Goal: Ask a question: Seek information or help from site administrators or community

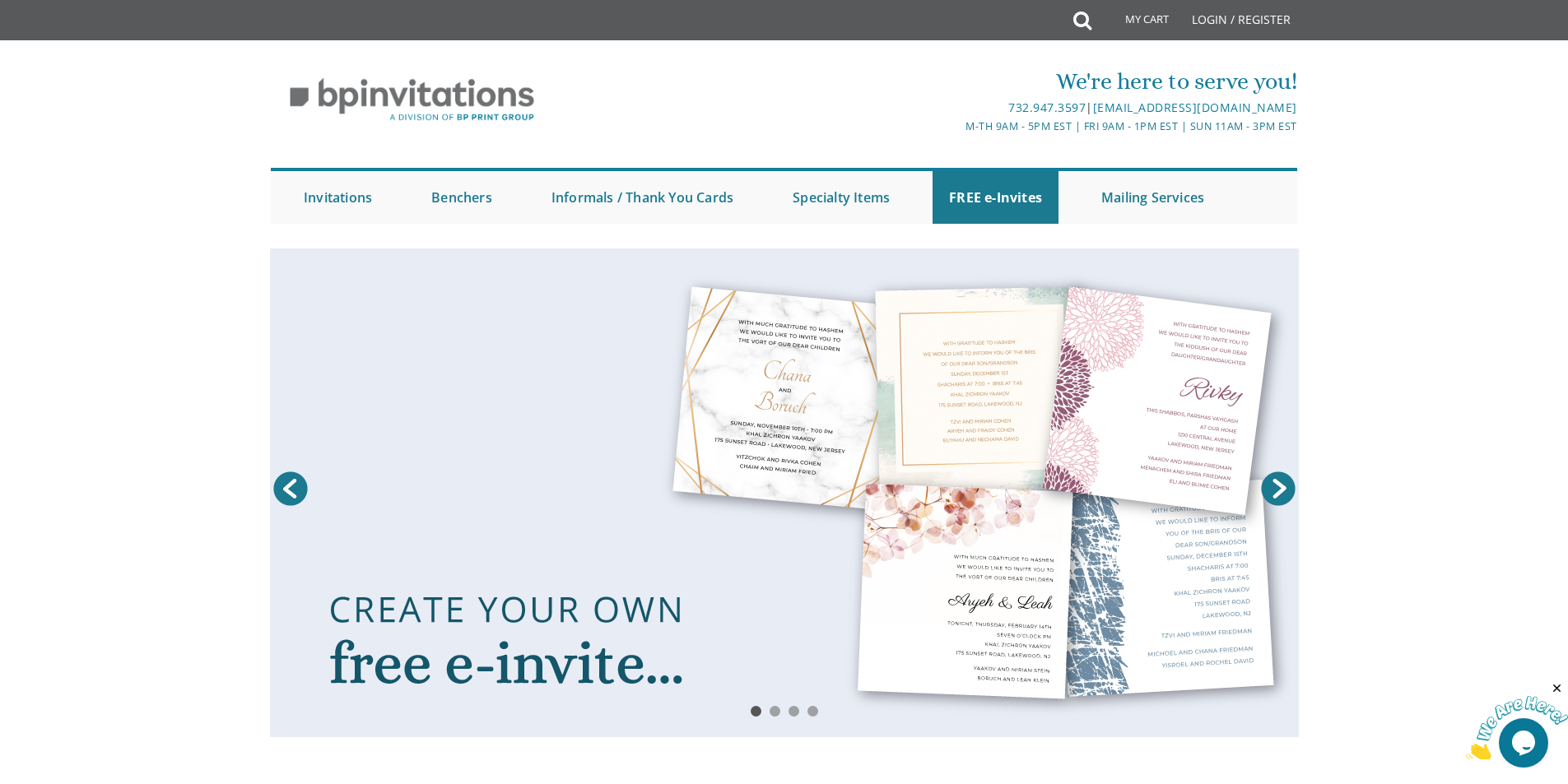
click at [1503, 743] on img at bounding box center [1516, 728] width 102 height 65
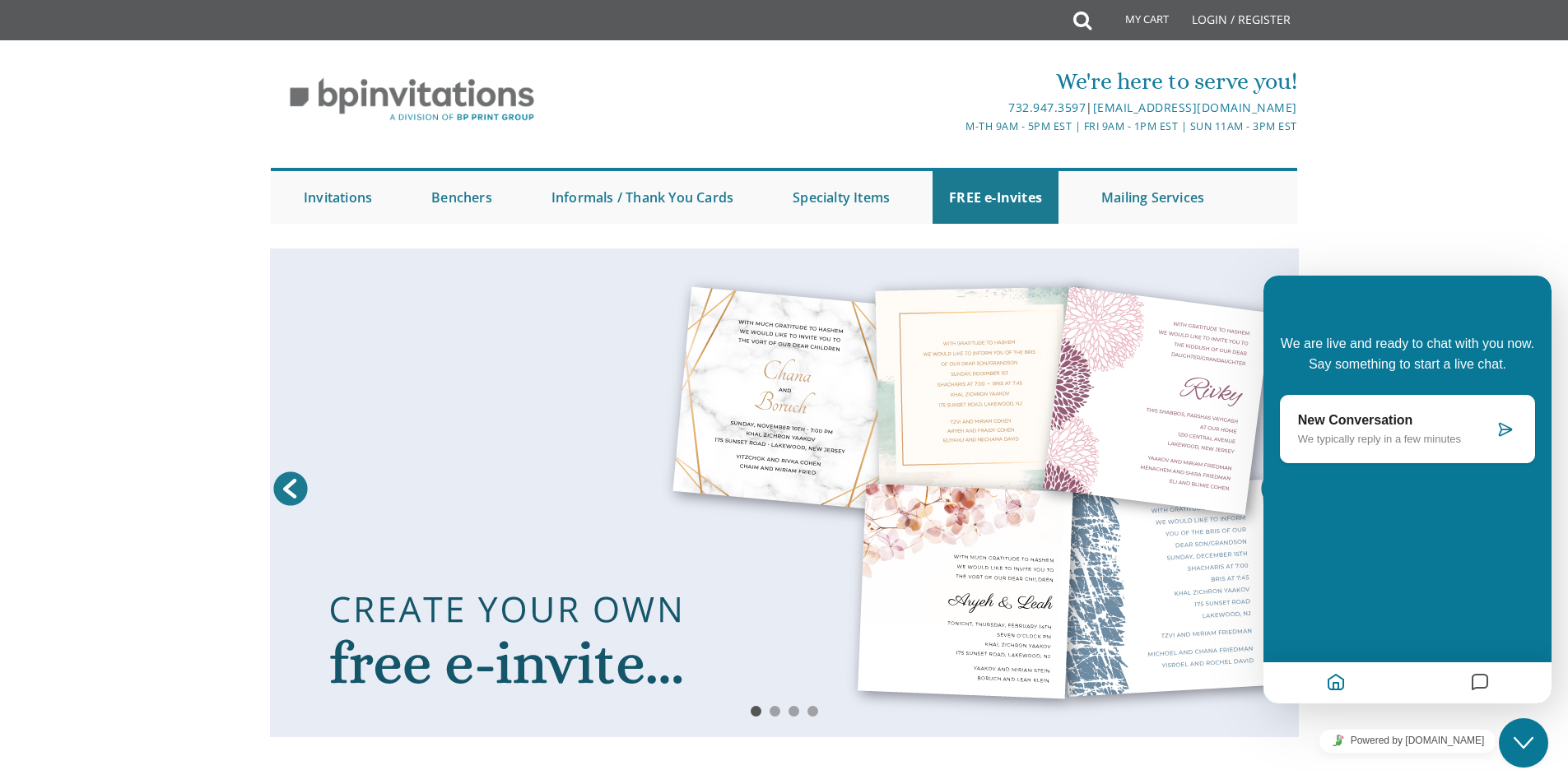
click at [1388, 437] on p "We typically reply in a few minutes" at bounding box center [1396, 438] width 196 height 12
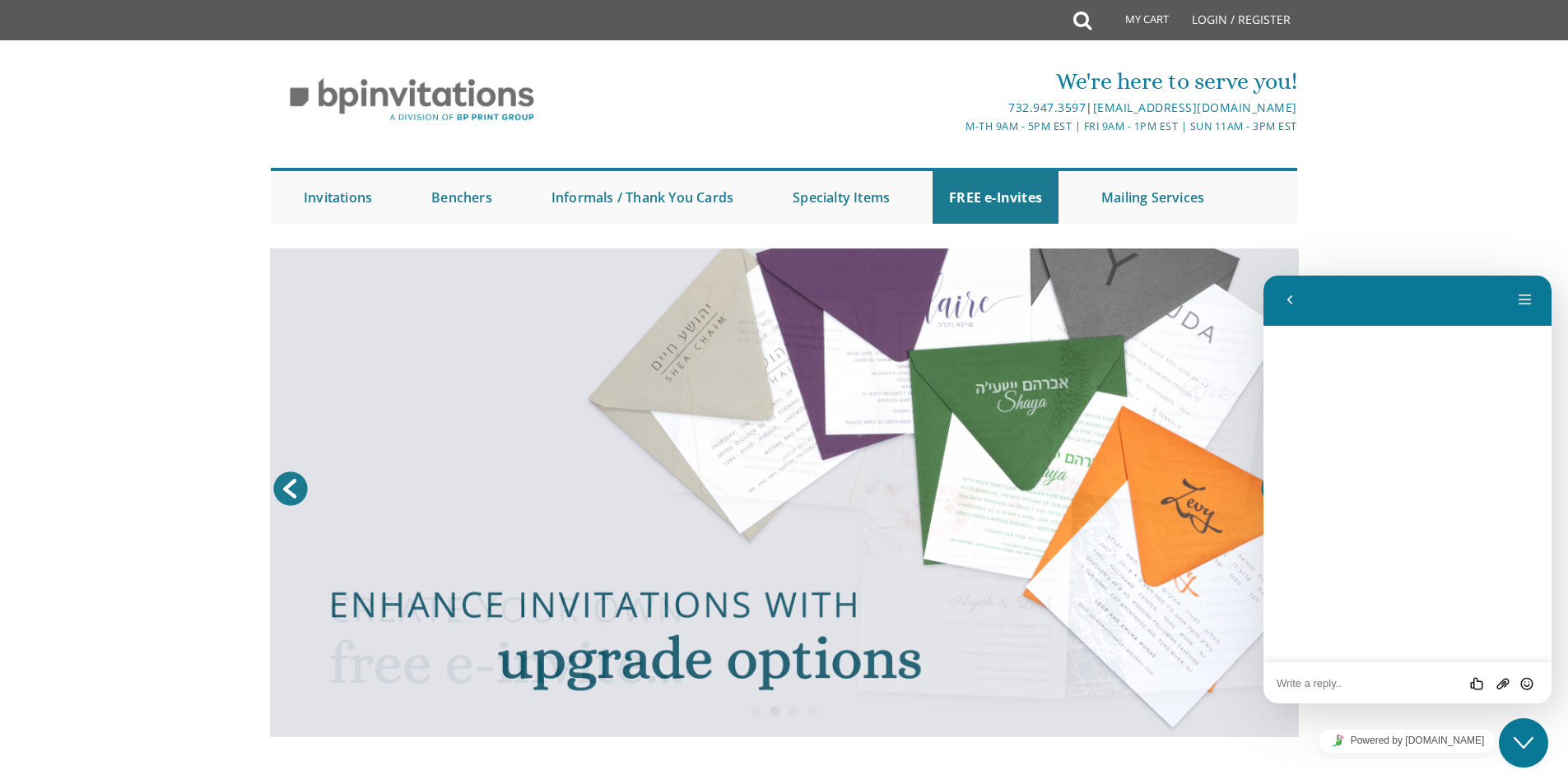
click at [1334, 677] on textarea at bounding box center [1407, 684] width 262 height 13
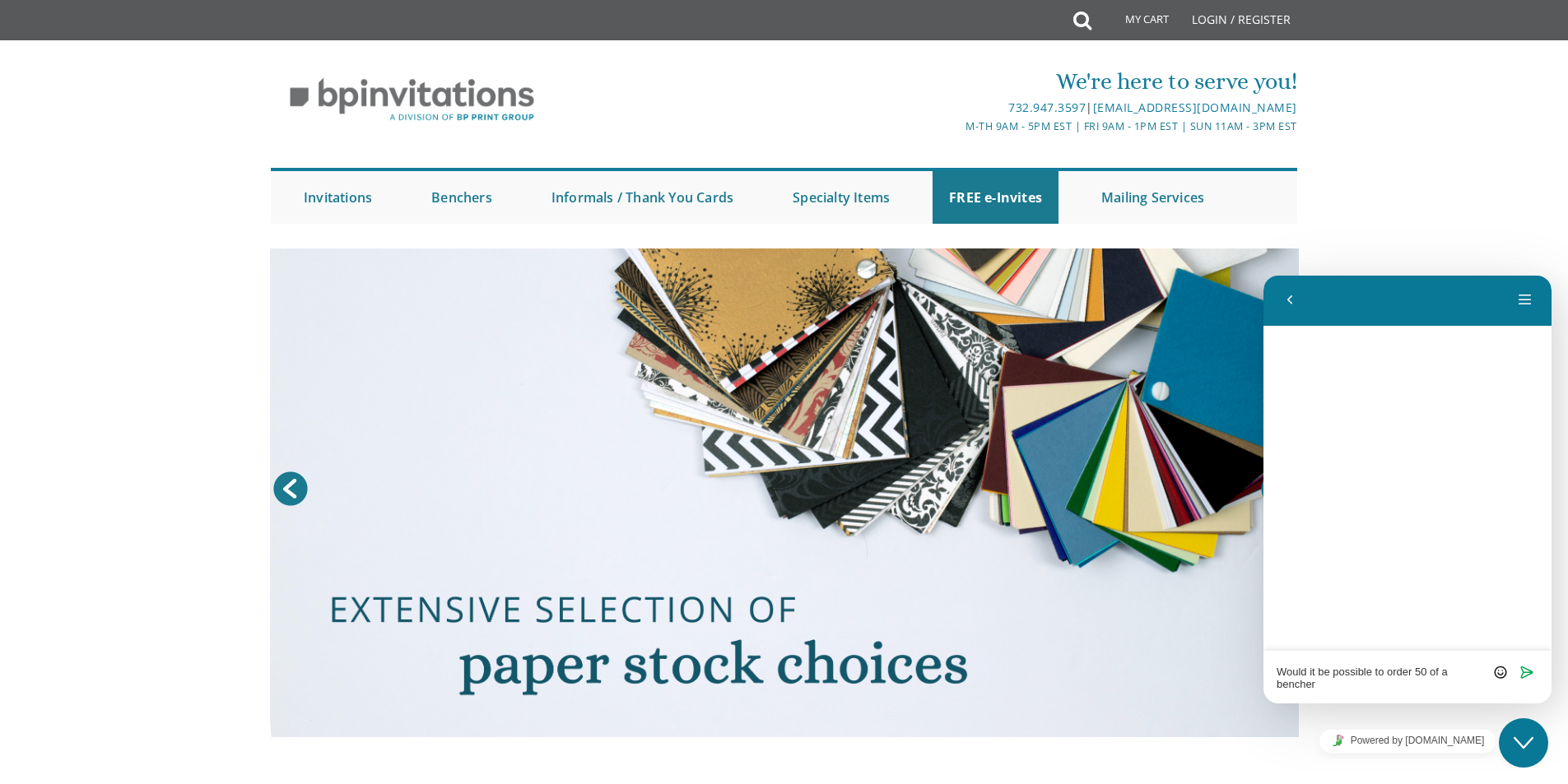
type textarea "Would it be possible to order 50 of a bencher?"
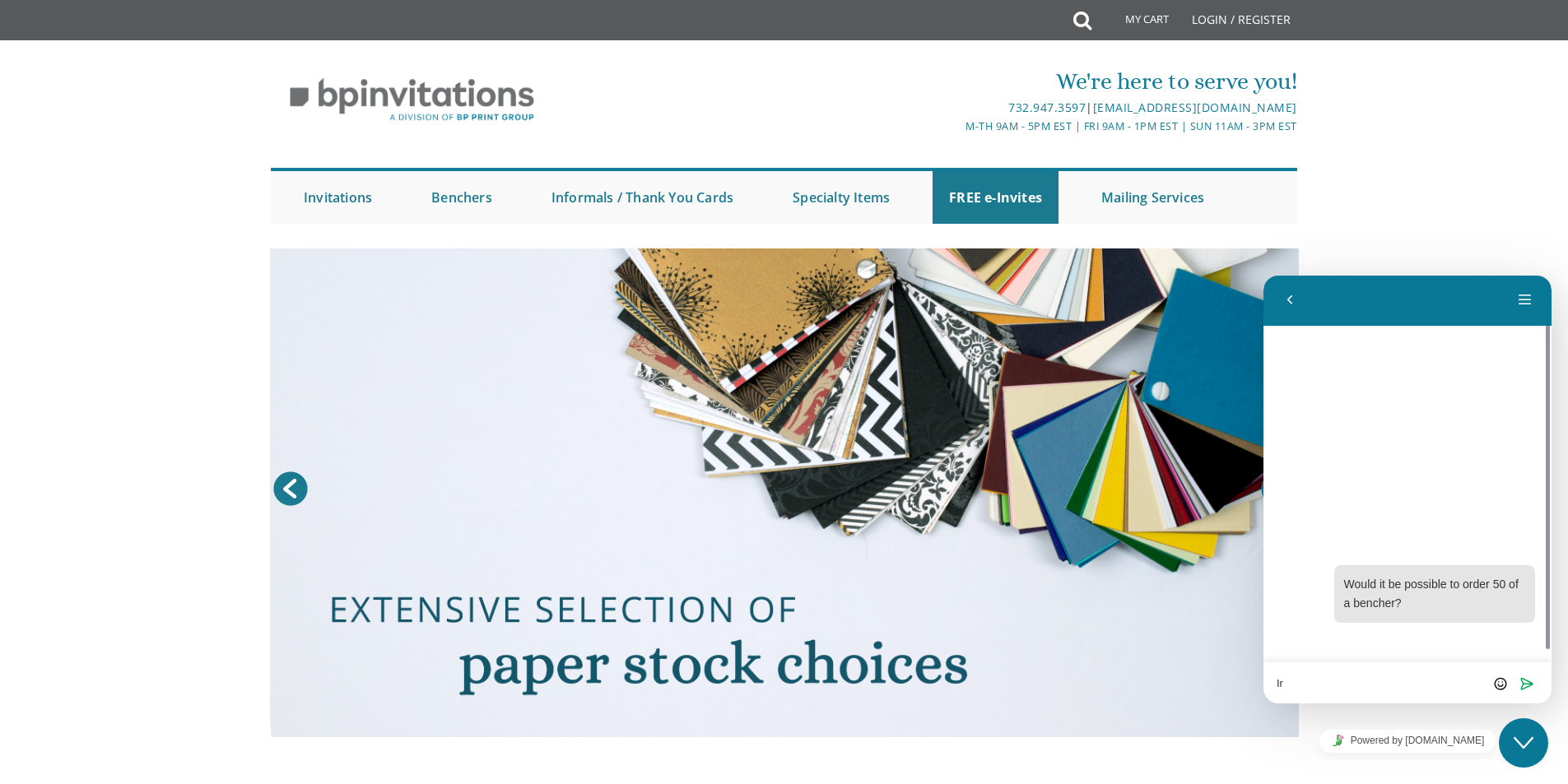
type textarea "I"
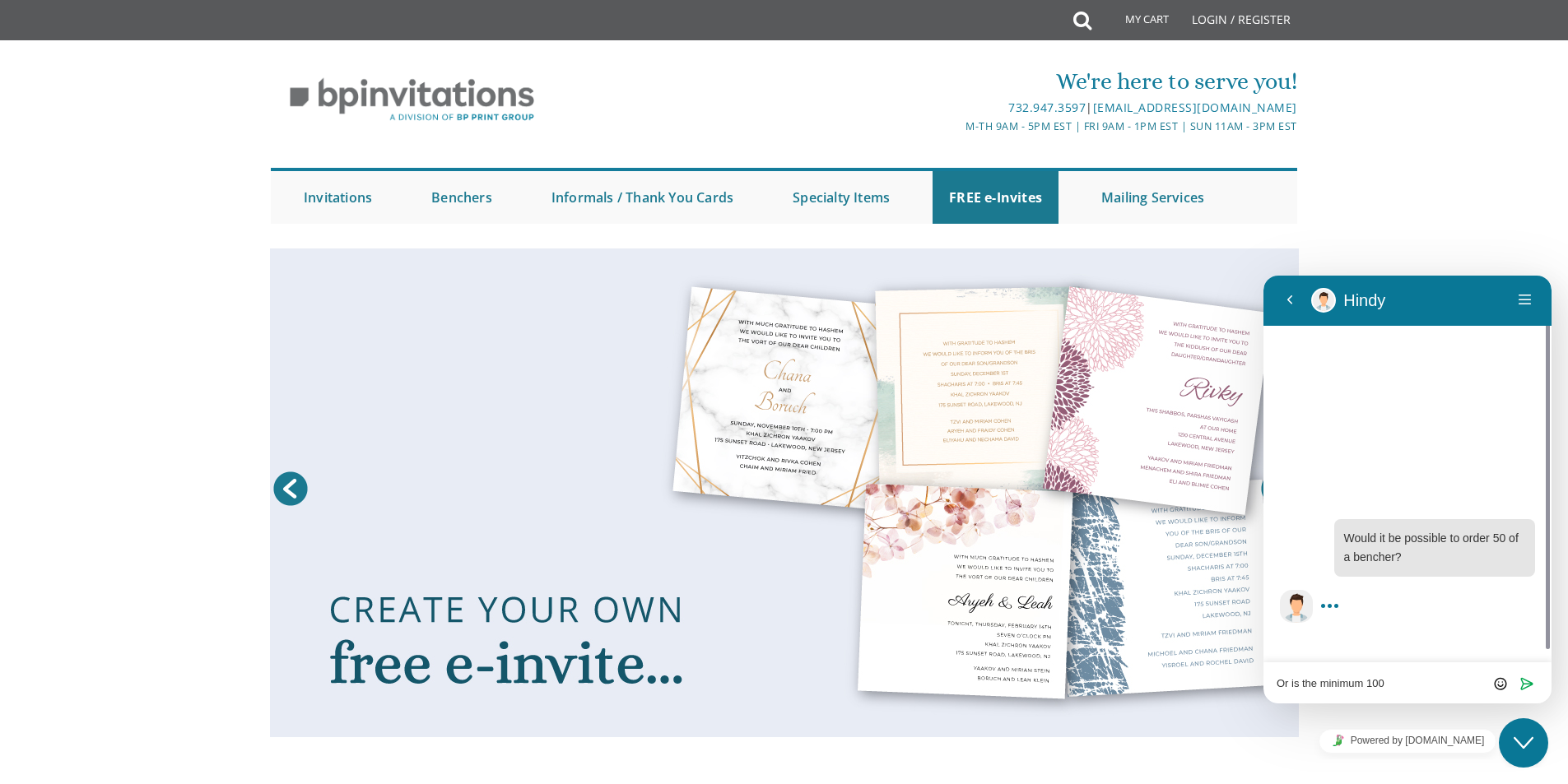
type textarea "Or is the minimum 100?"
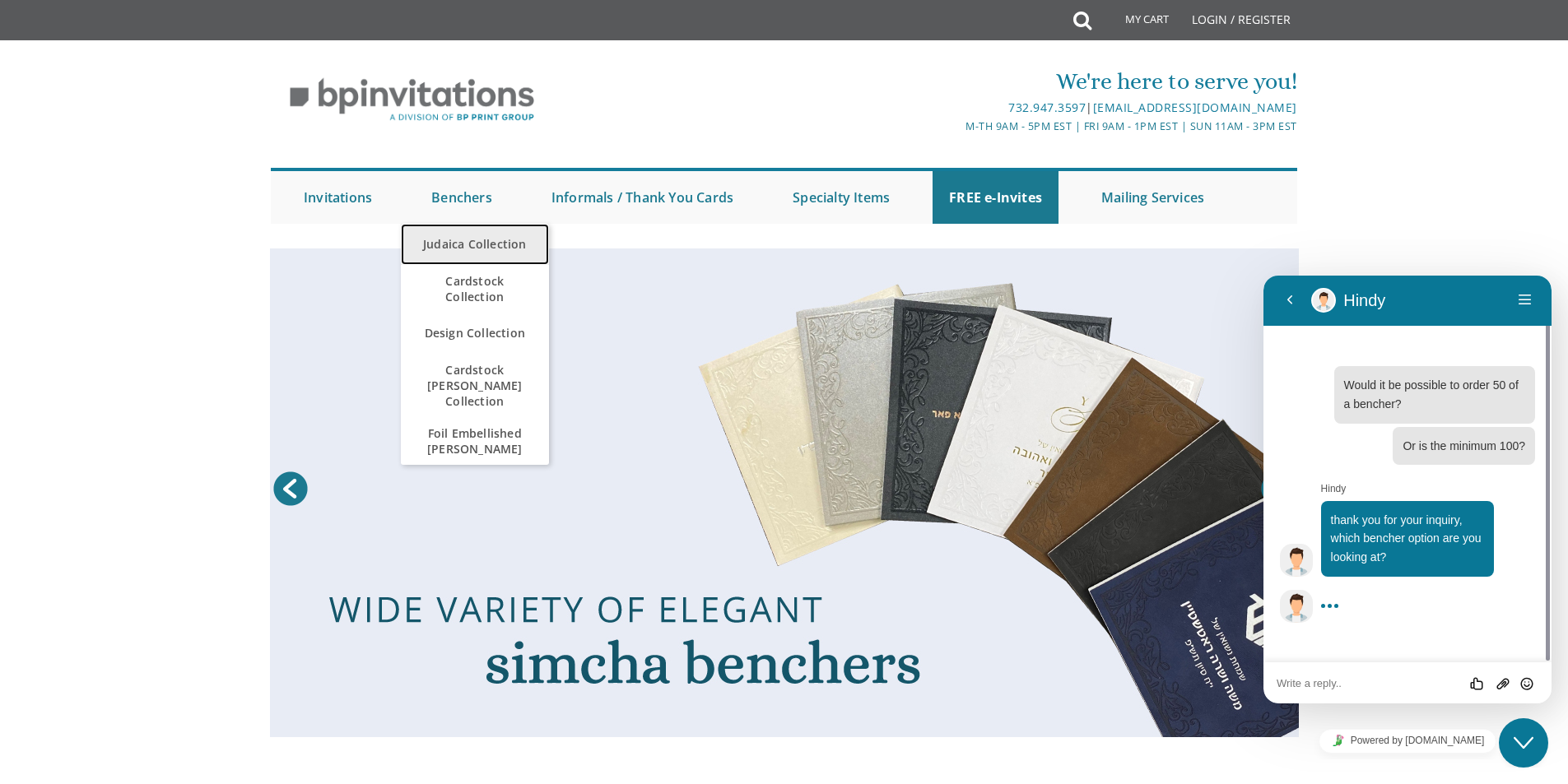
click at [461, 242] on link "Judaica Collection" at bounding box center [475, 244] width 148 height 41
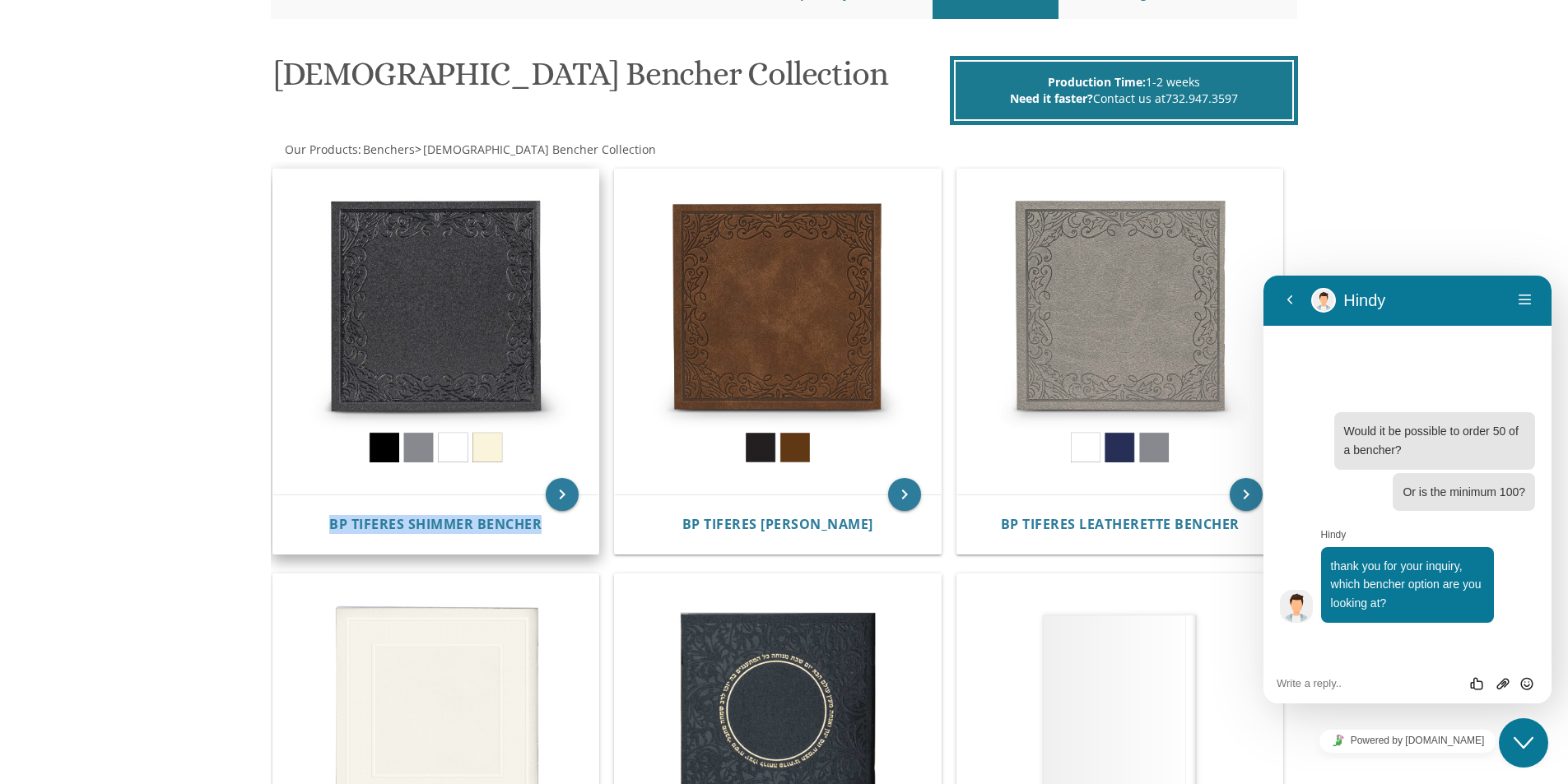
scroll to position [207, 0]
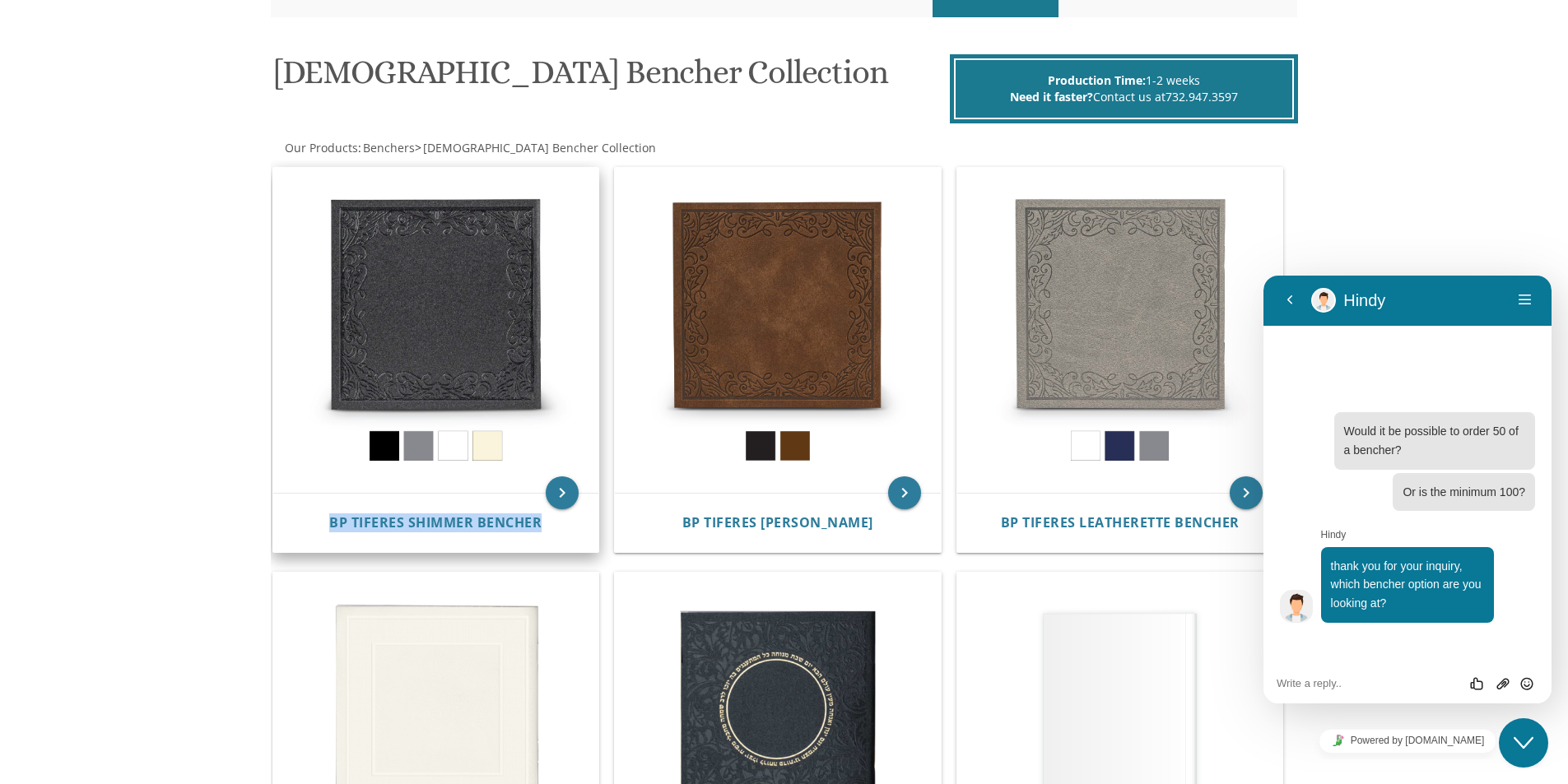
drag, startPoint x: 365, startPoint y: 531, endPoint x: 555, endPoint y: 532, distance: 190.0
click at [1318, 678] on textarea at bounding box center [1407, 684] width 262 height 13
paste textarea "BP Tiferes Shimmer Bencher"
type textarea "BP Tiferes Shimmer Bencher"
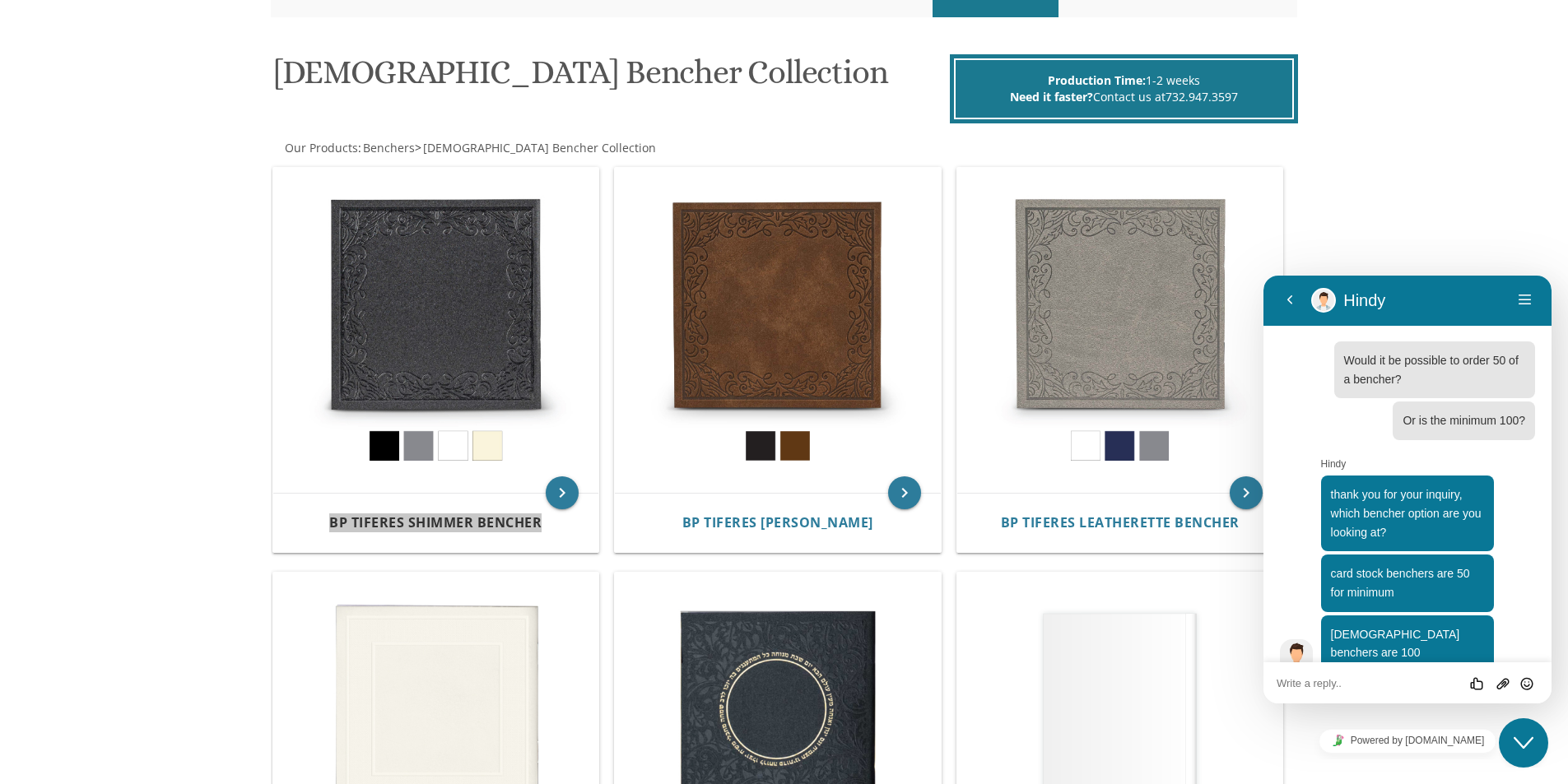
scroll to position [59, 0]
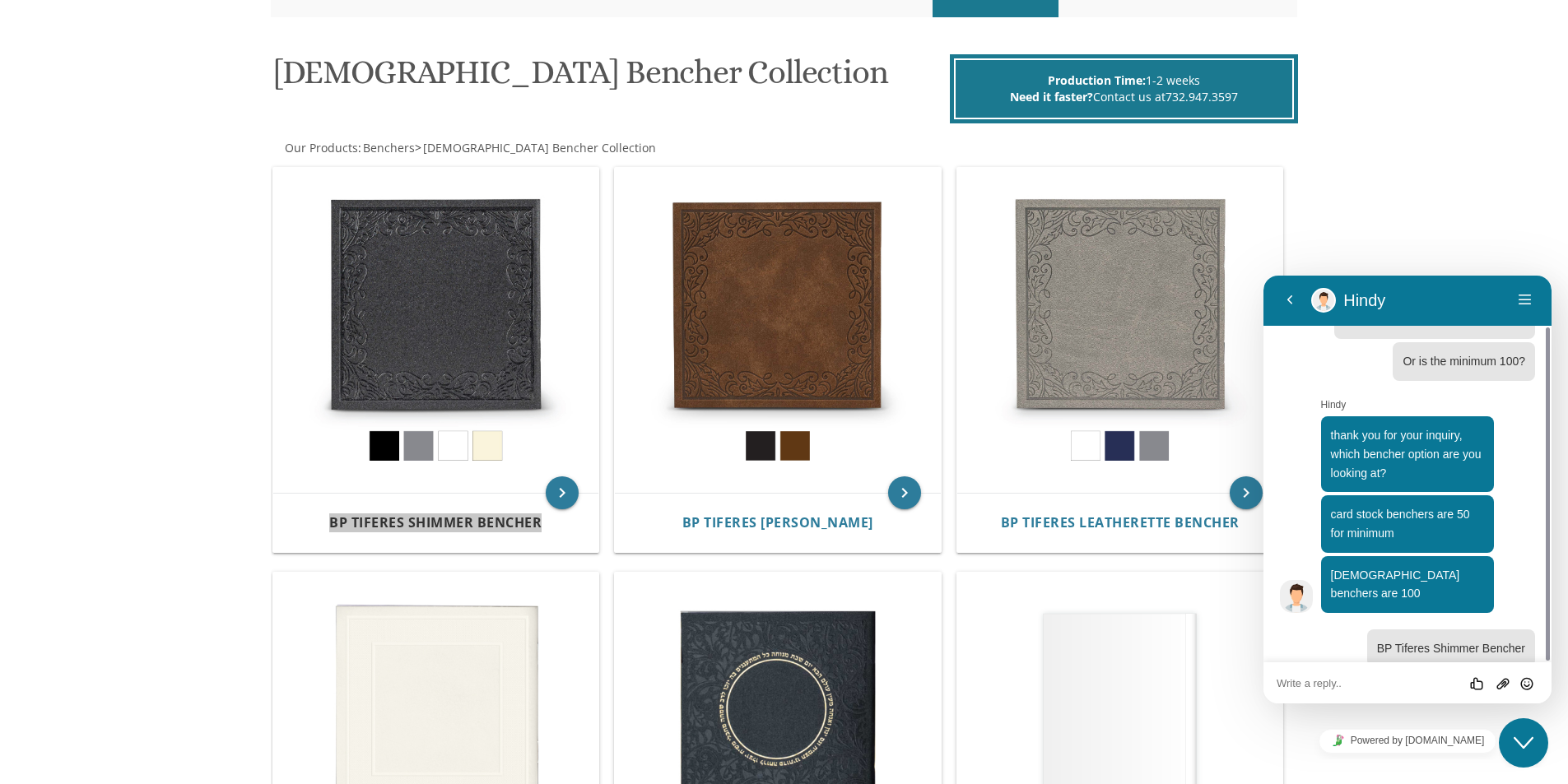
click at [1318, 678] on textarea at bounding box center [1407, 684] width 262 height 13
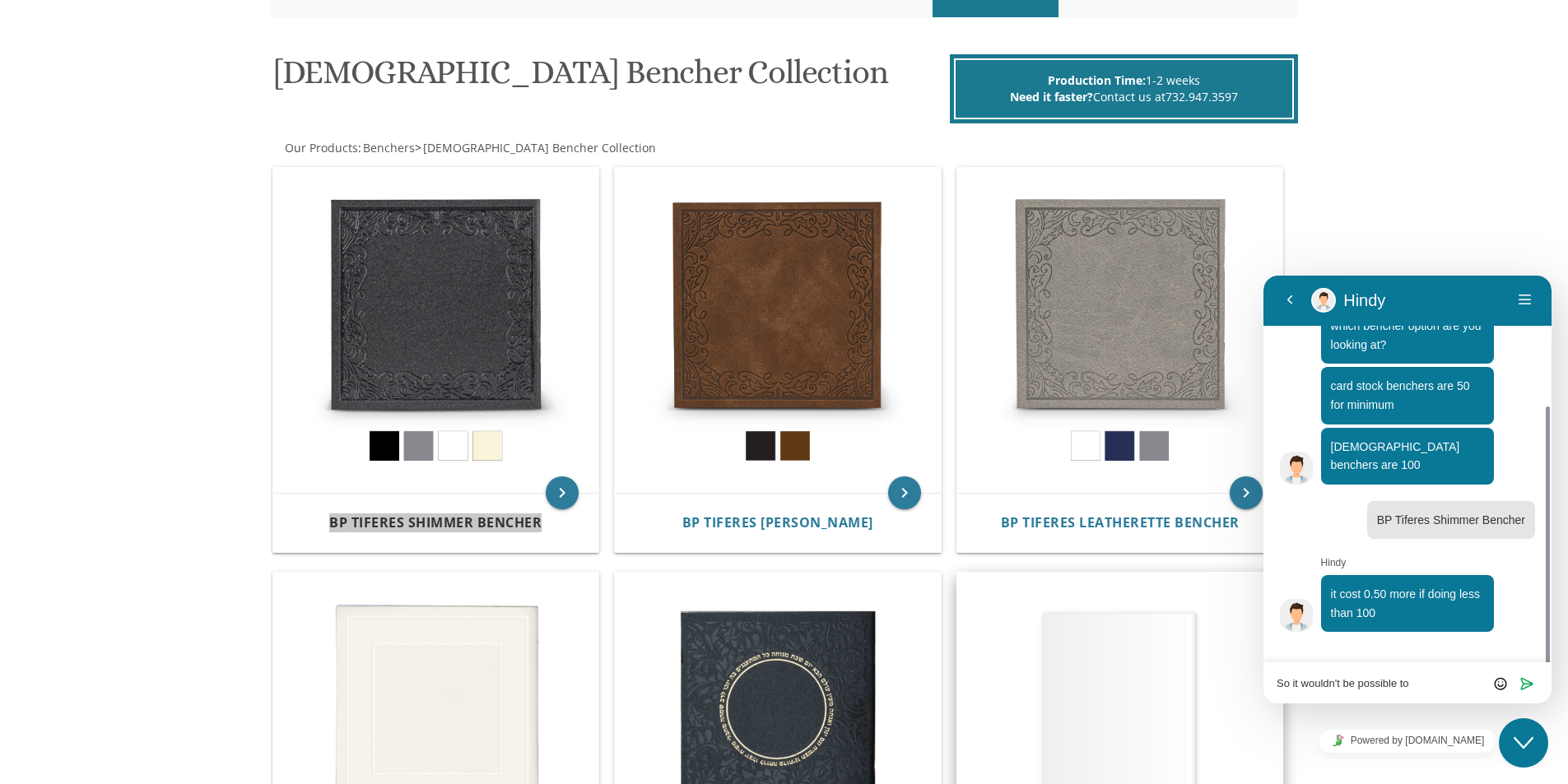
scroll to position [153, 0]
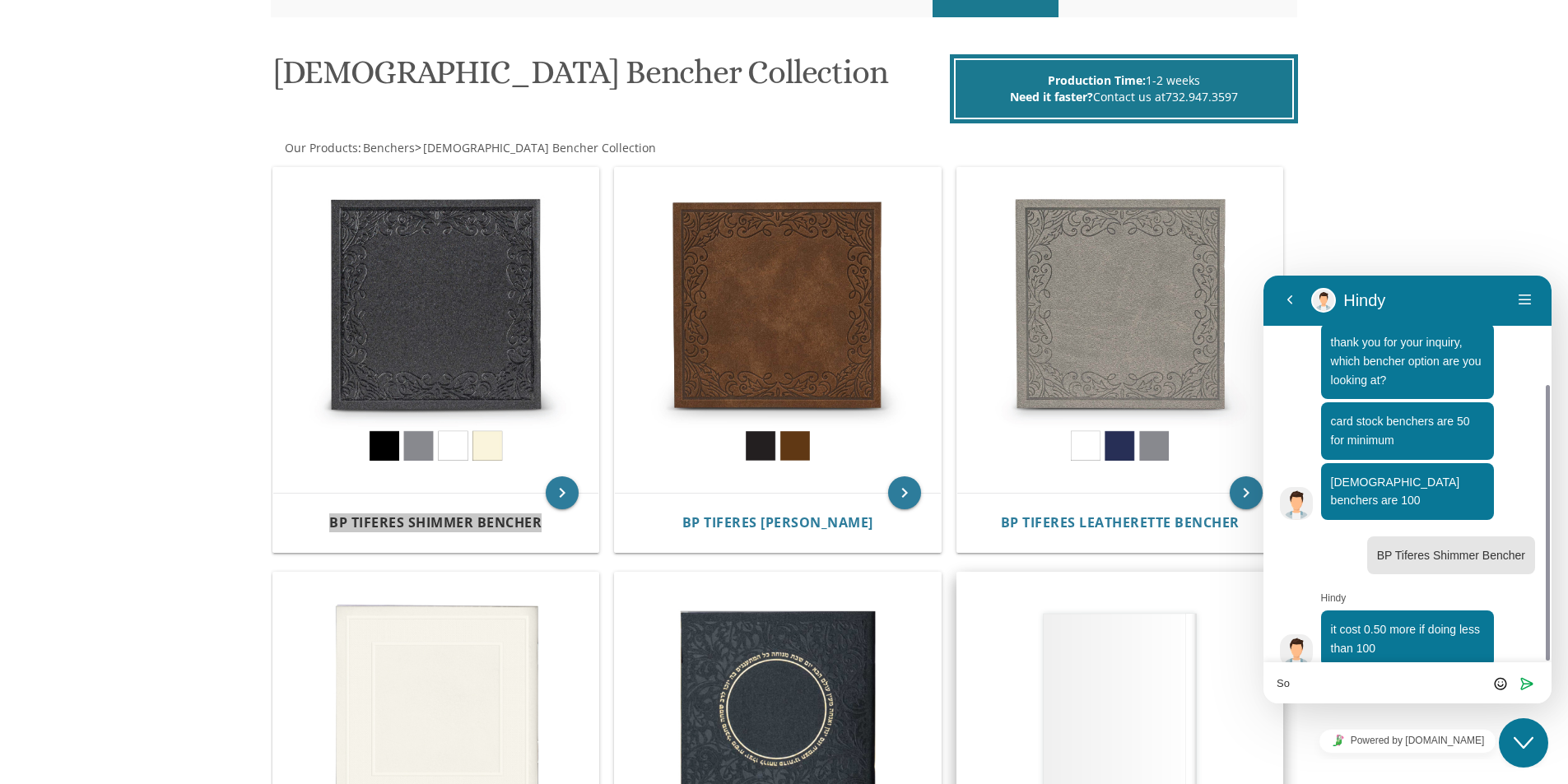
type textarea "S"
type textarea "O"
type textarea "."
type textarea ".50 mor per bencher correct/"
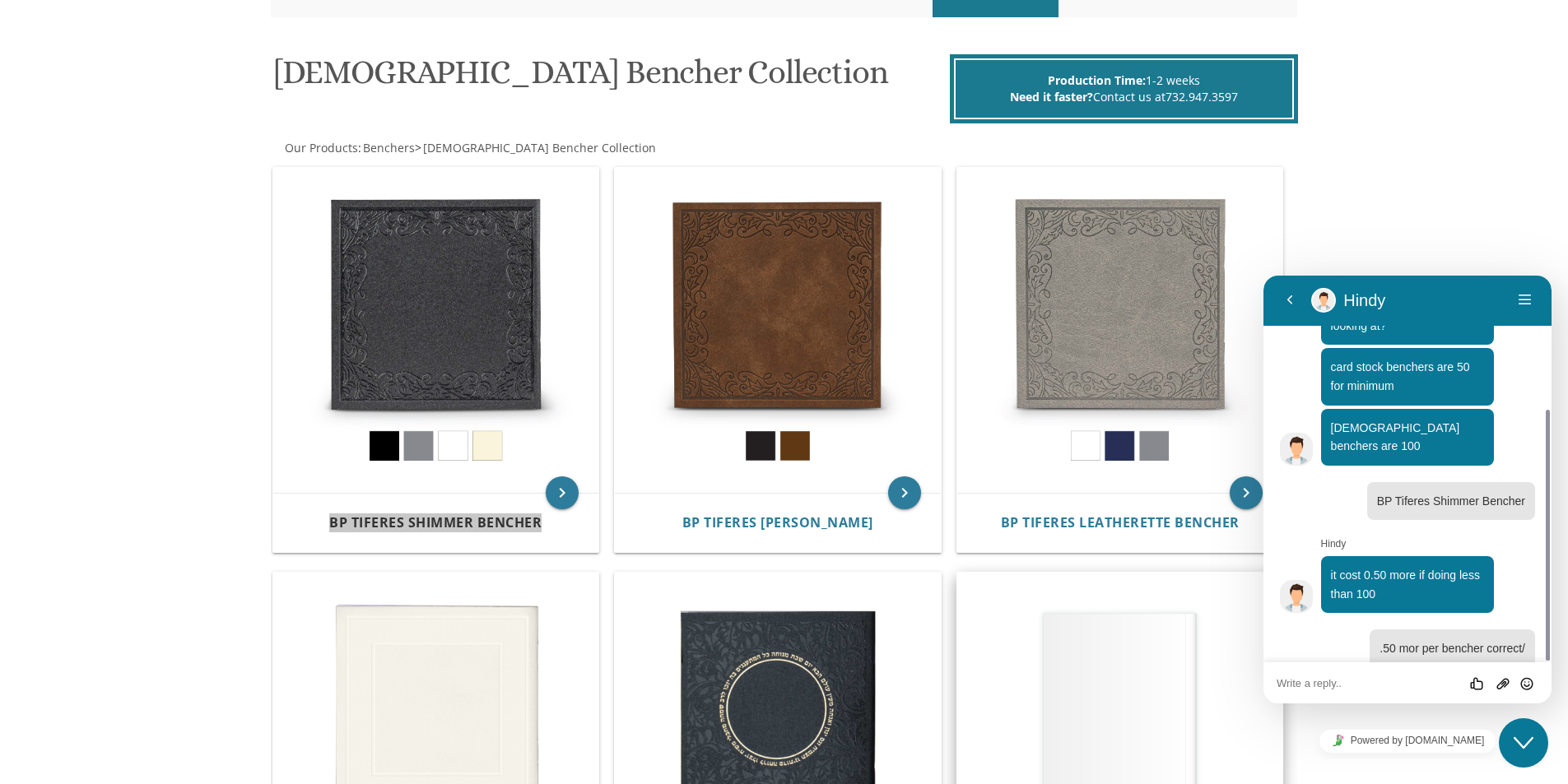
type textarea "?"
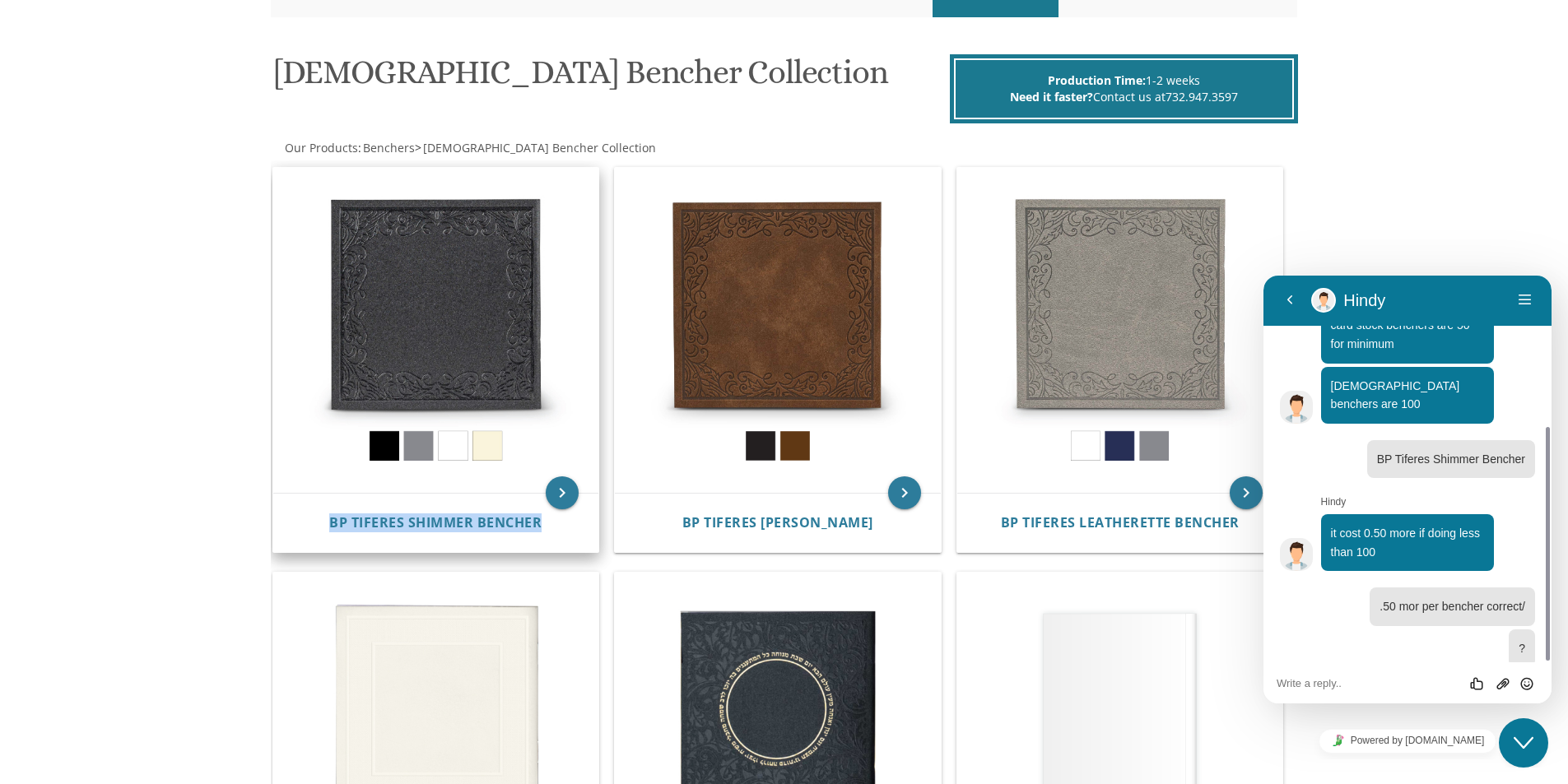
click at [491, 326] on img at bounding box center [436, 331] width 326 height 325
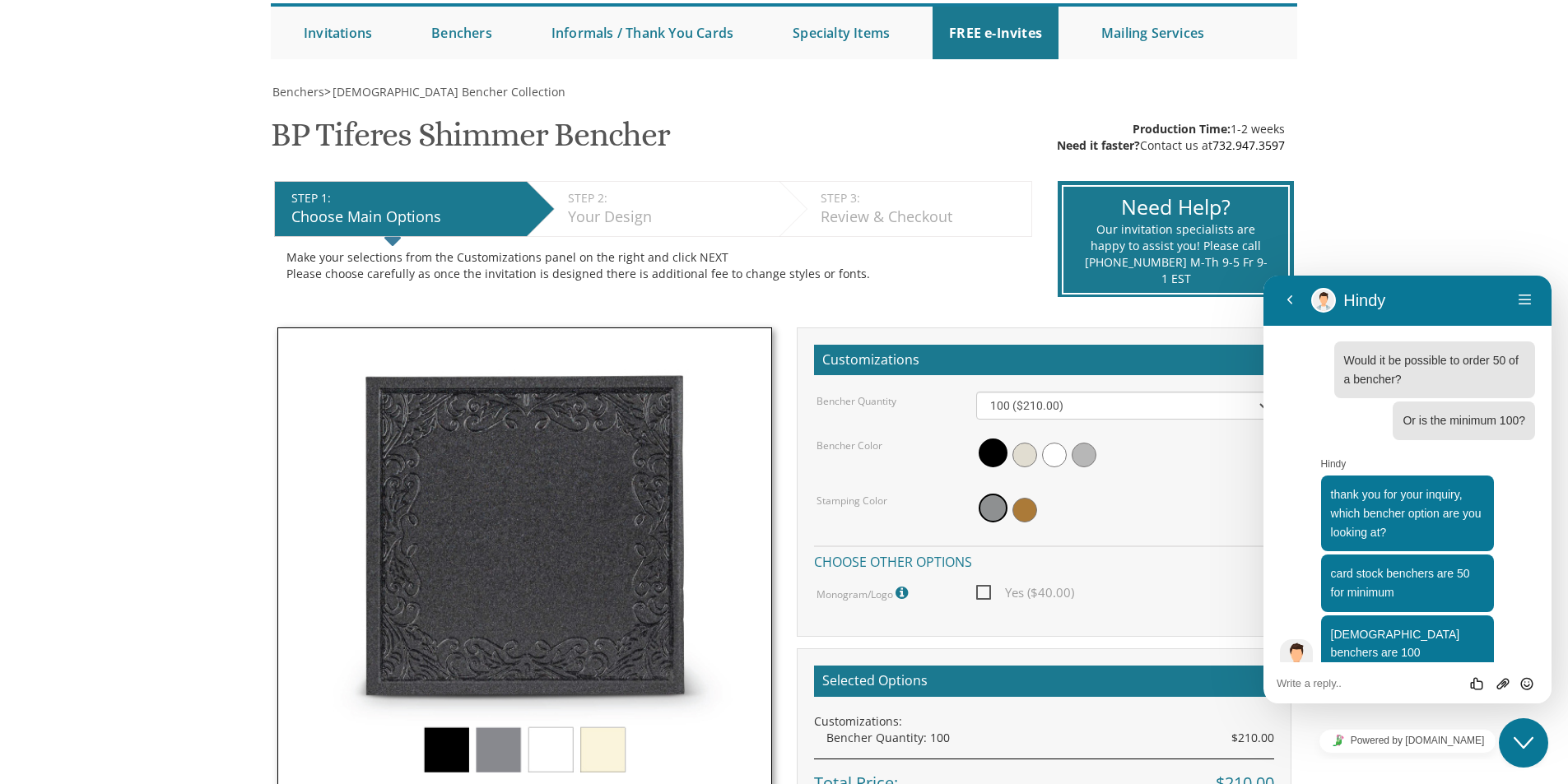
scroll to position [248, 0]
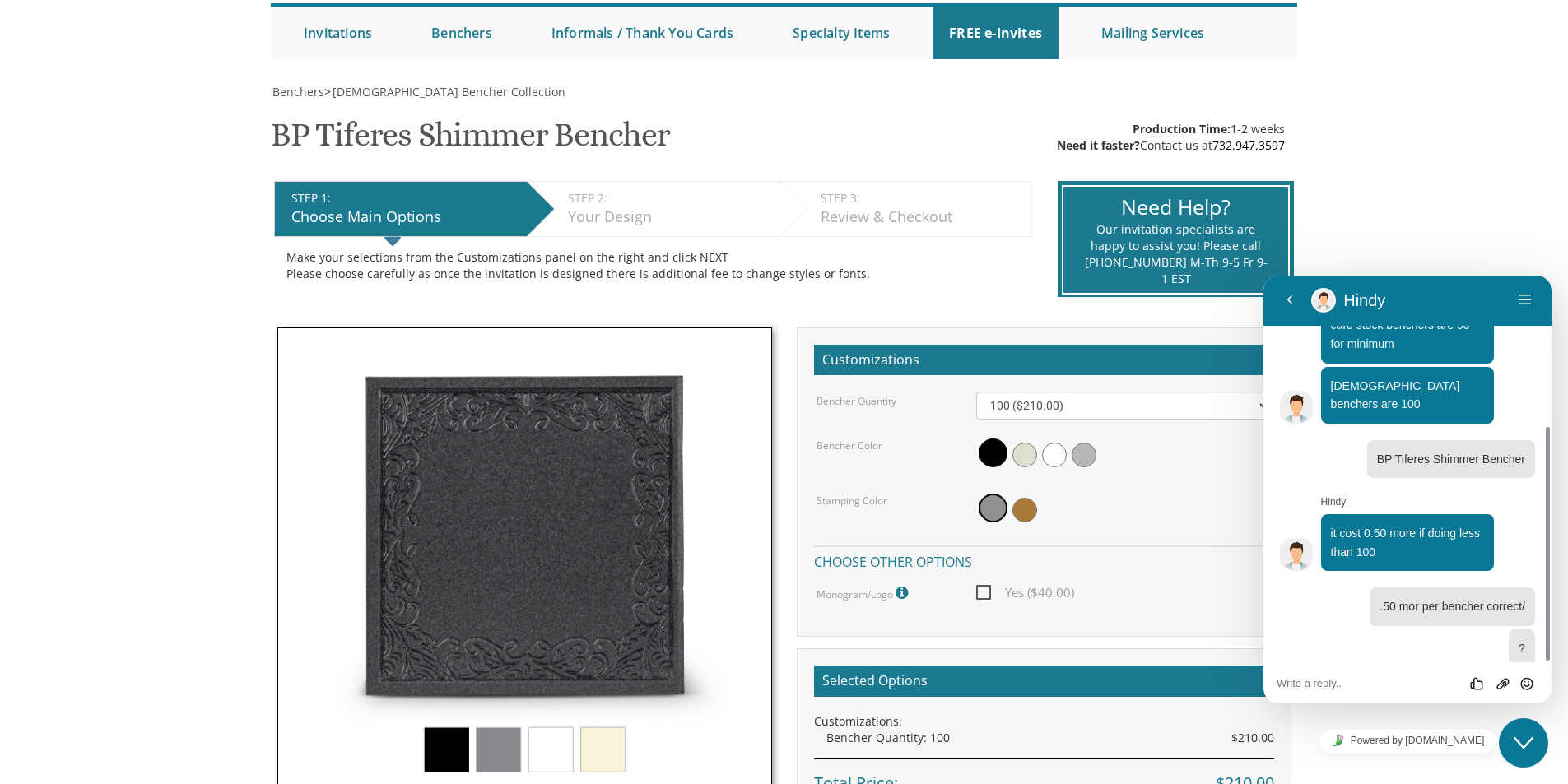
click at [1331, 702] on div "Rate this chat Upload File Insert emoji" at bounding box center [1407, 683] width 288 height 41
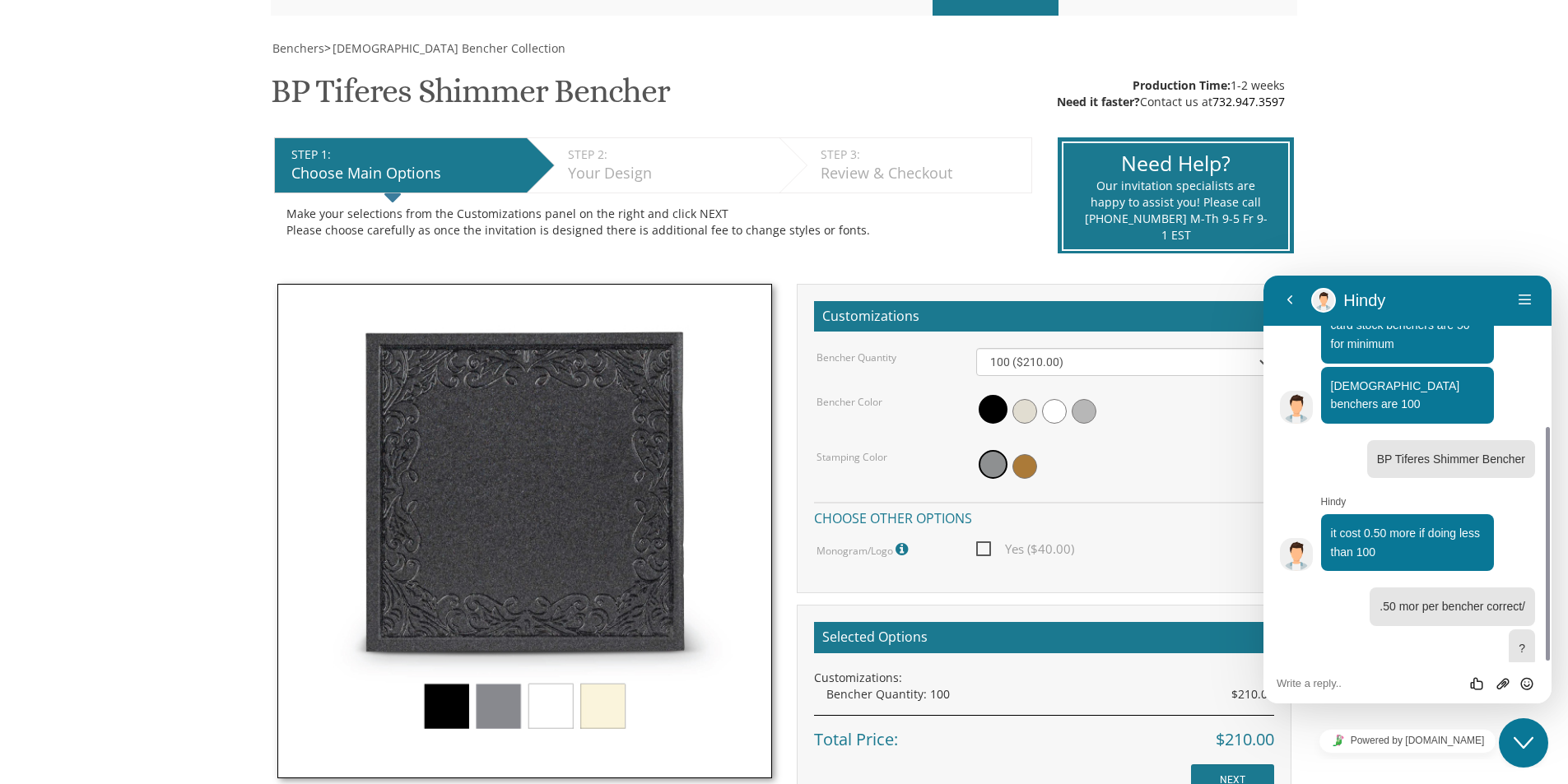
scroll to position [329, 0]
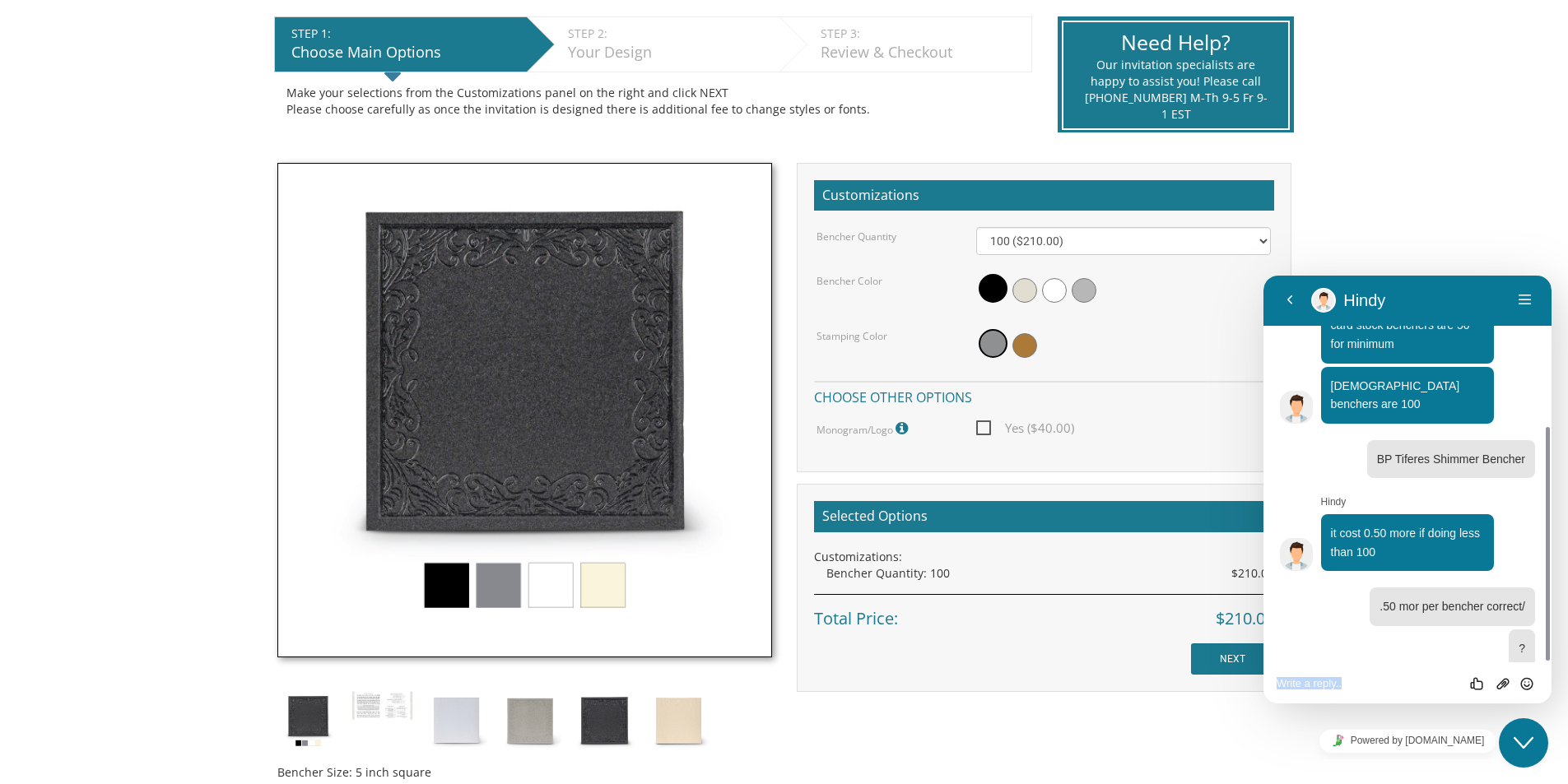
drag, startPoint x: 1459, startPoint y: 694, endPoint x: 1414, endPoint y: 689, distance: 45.3
click at [1382, 664] on div "Rate this chat Upload File Insert emoji" at bounding box center [1407, 683] width 288 height 41
click at [1368, 678] on div "Rate this chat Upload File Insert emoji" at bounding box center [1407, 683] width 262 height 15
click at [1358, 679] on textarea at bounding box center [1407, 684] width 262 height 13
click at [1555, 745] on body "My Cart {{shoppingcart.totalQuantityDisplay}} Total: {{shoppingcart.subtotal}} …" at bounding box center [784, 467] width 1568 height 1592
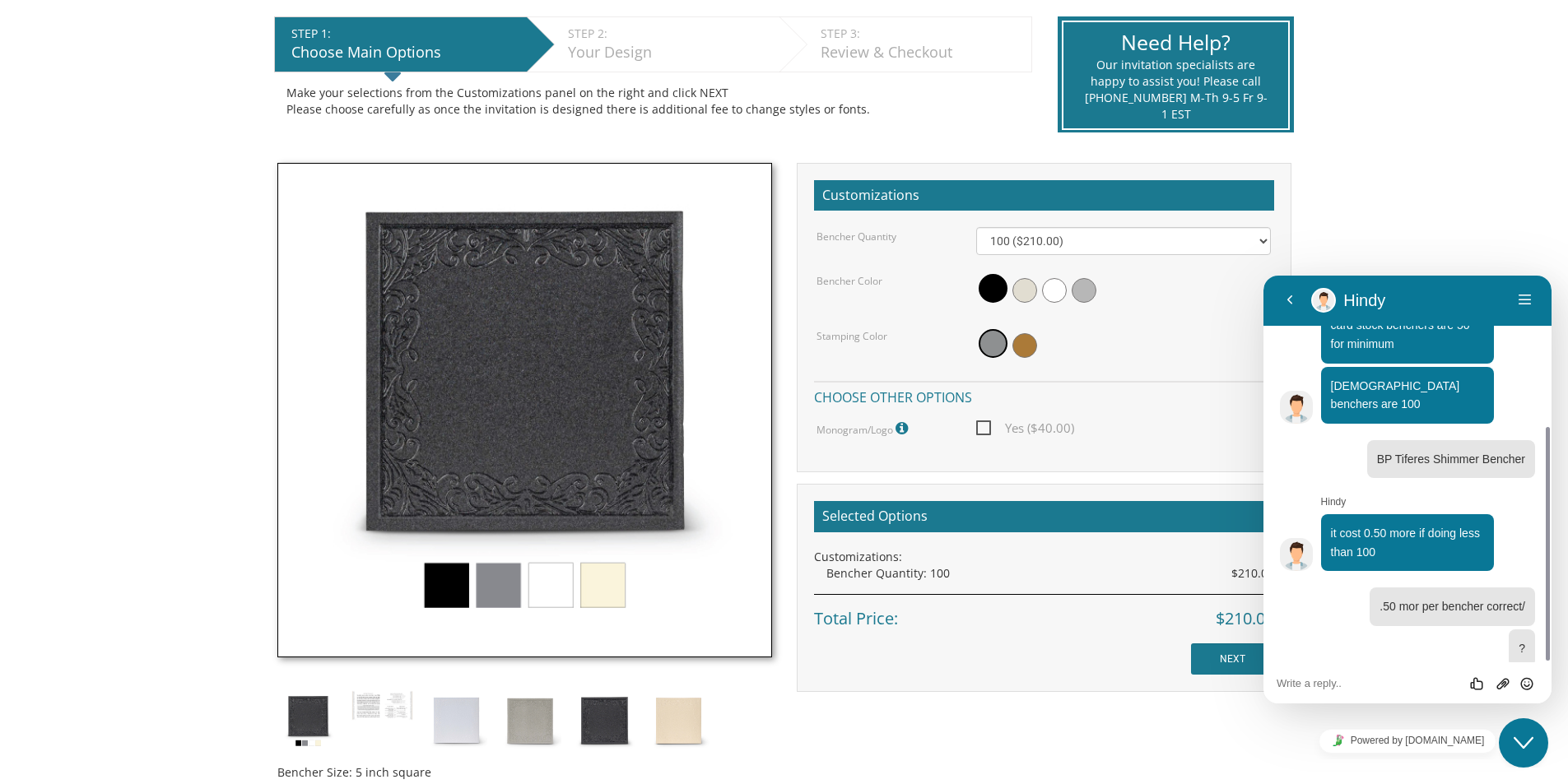
click at [1289, 679] on textarea at bounding box center [1407, 684] width 262 height 13
type textarea "So what would the price be for 50?"
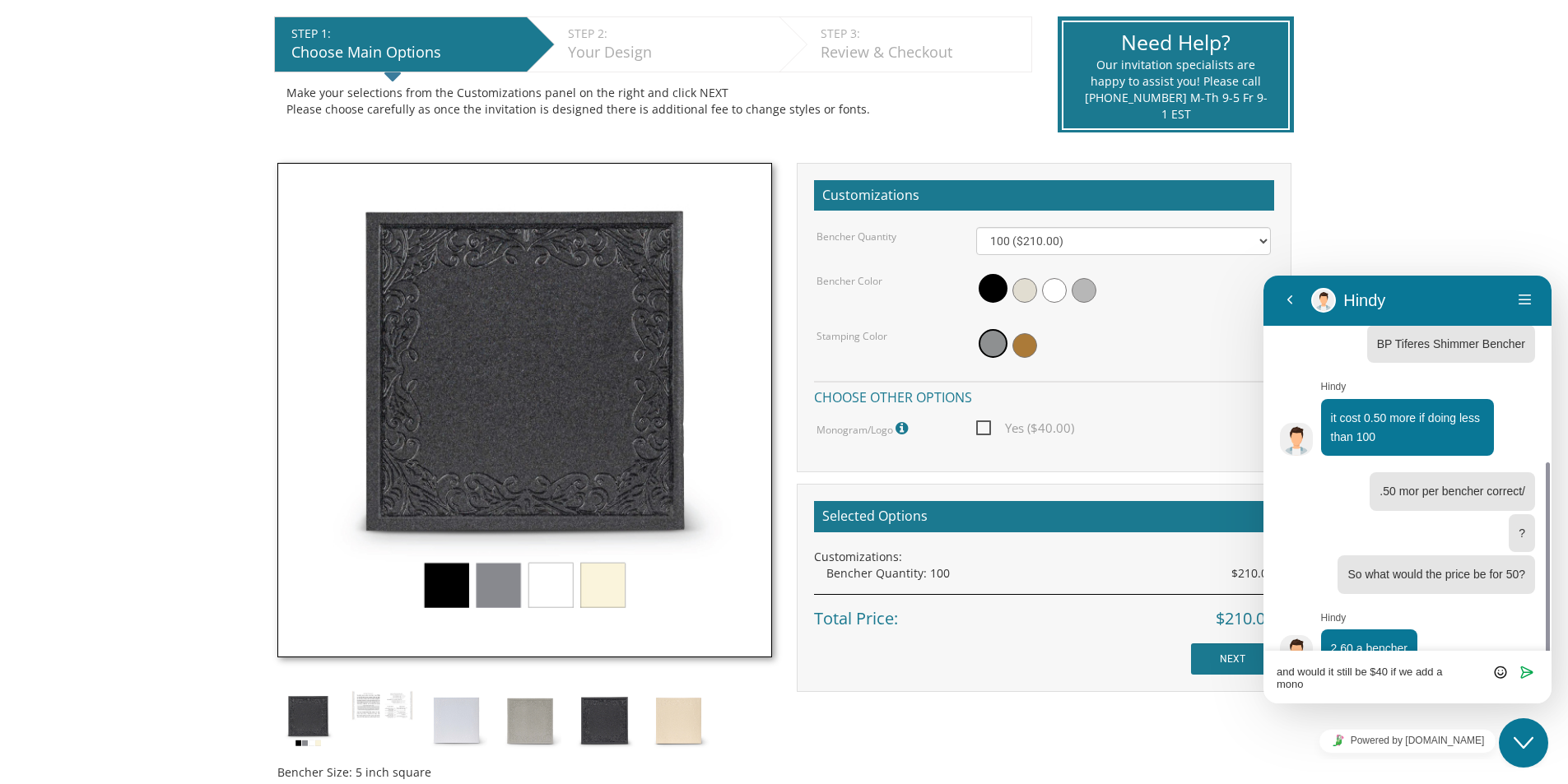
scroll to position [0, 0]
type textarea "and would it still be $40 if we add a monogram/logo?"
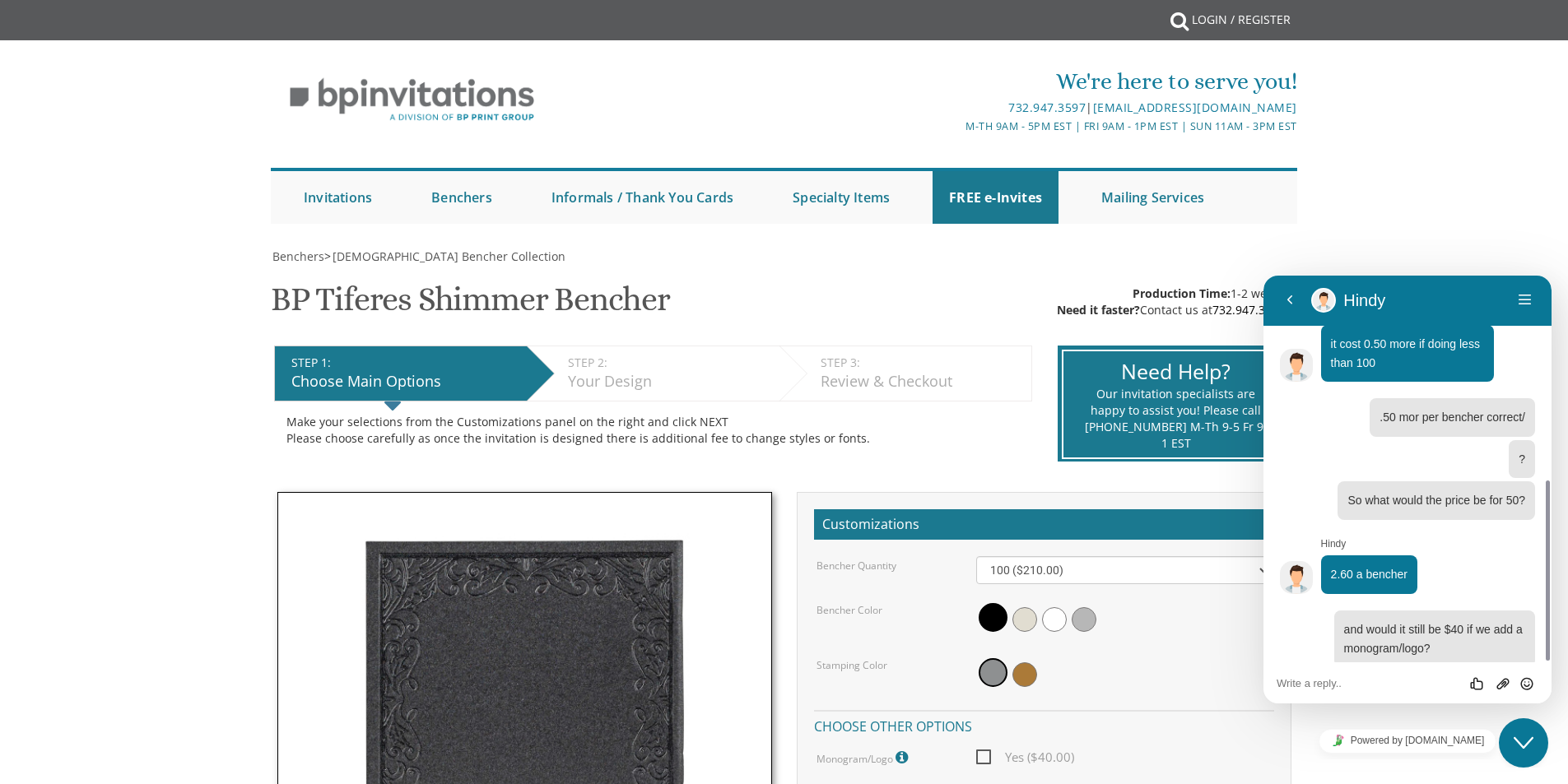
drag, startPoint x: 524, startPoint y: 667, endPoint x: 485, endPoint y: 696, distance: 48.6
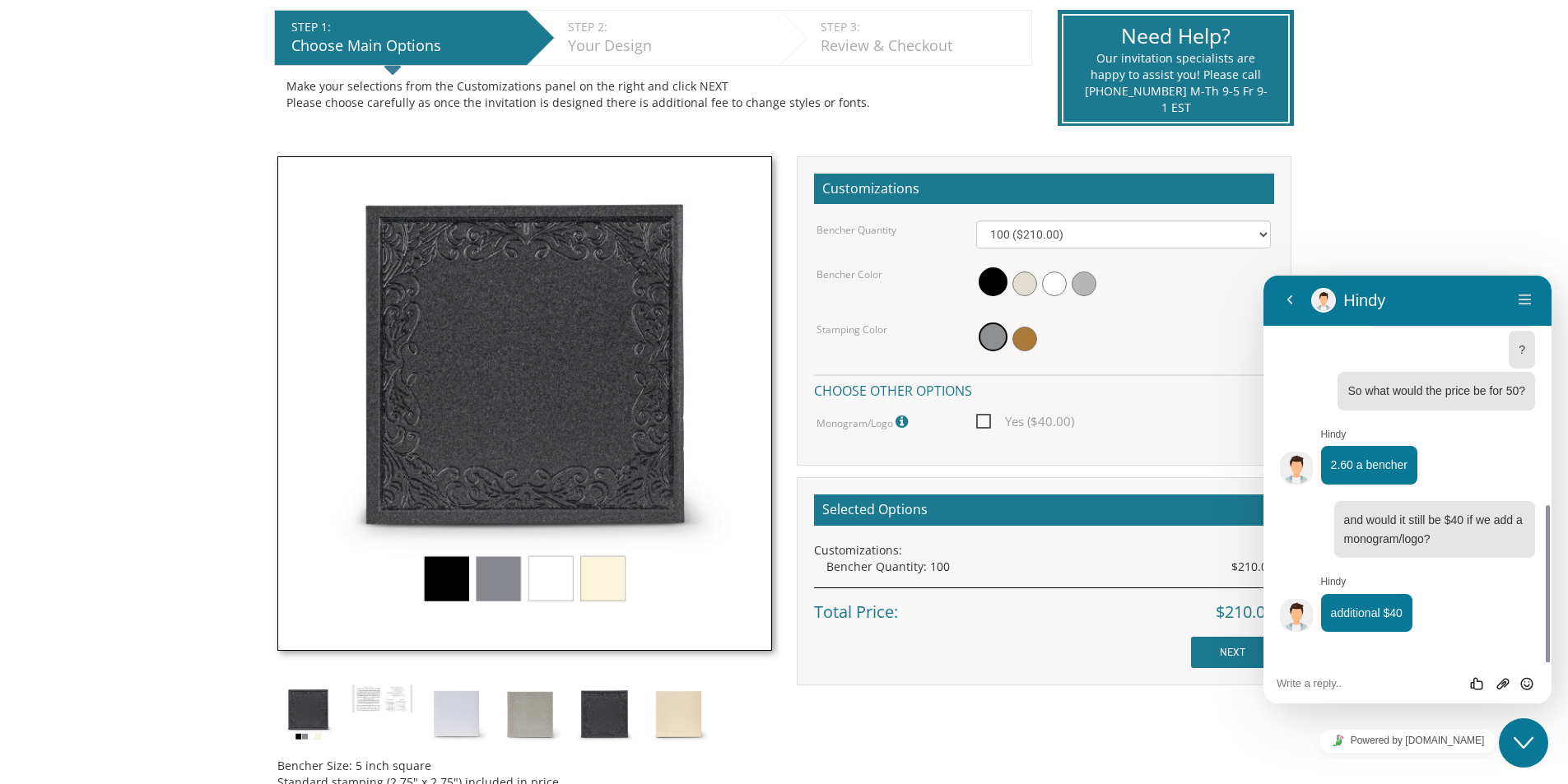
scroll to position [512, 0]
